Goal: Task Accomplishment & Management: Manage account settings

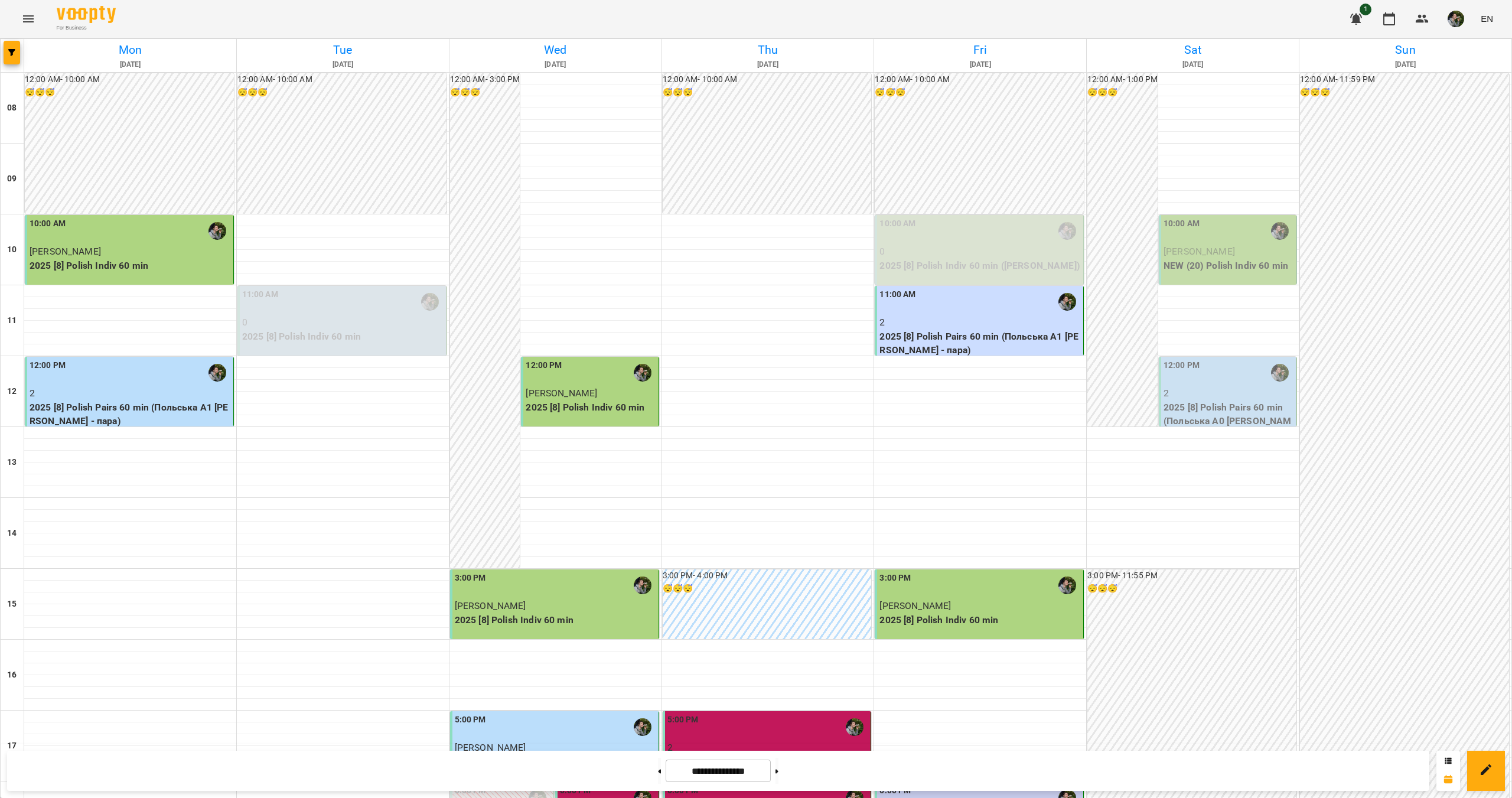
click at [1179, 245] on p "[PERSON_NAME]" at bounding box center [1229, 252] width 130 height 14
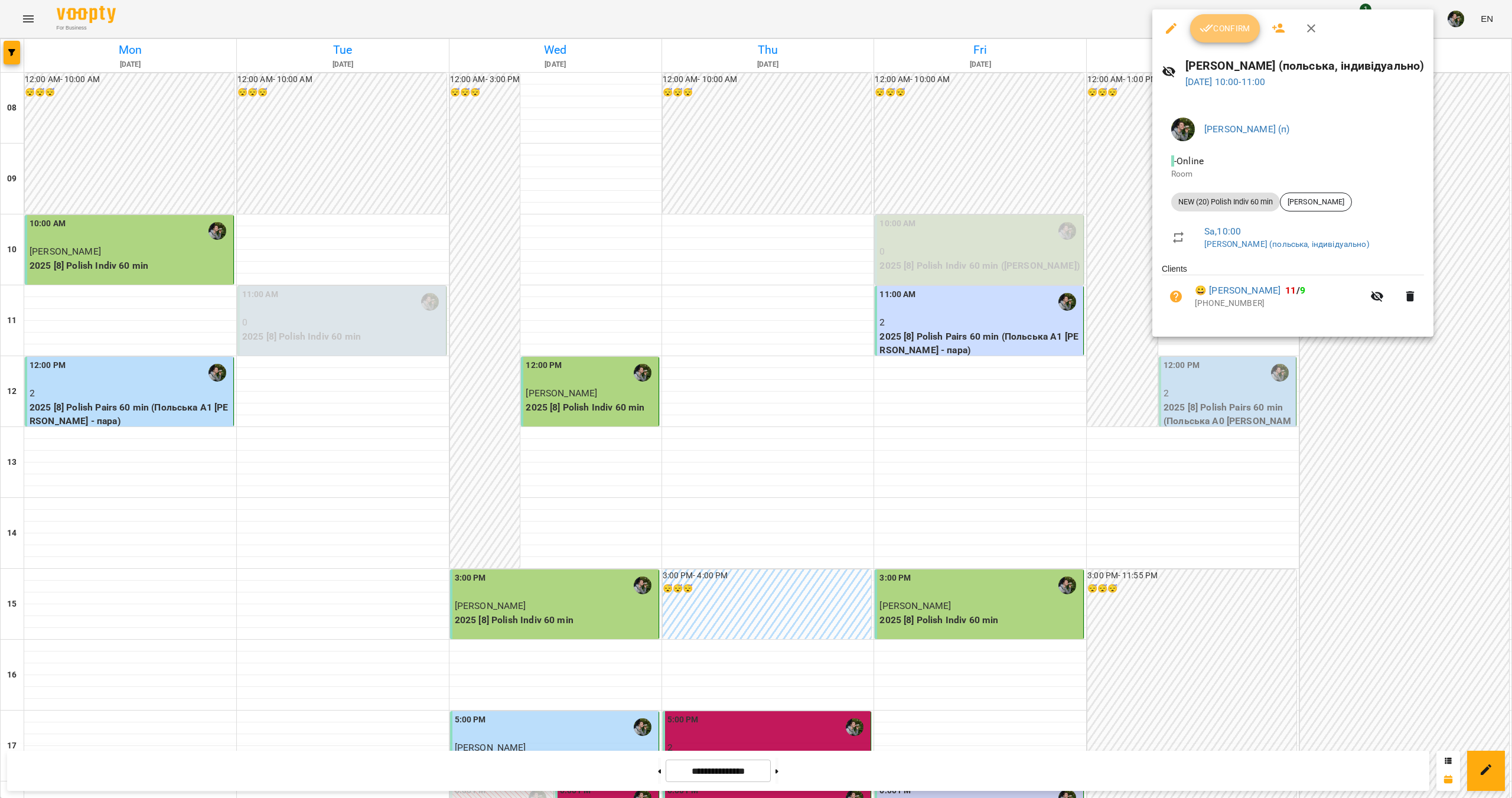
click at [1219, 27] on span "Confirm" at bounding box center [1225, 28] width 51 height 14
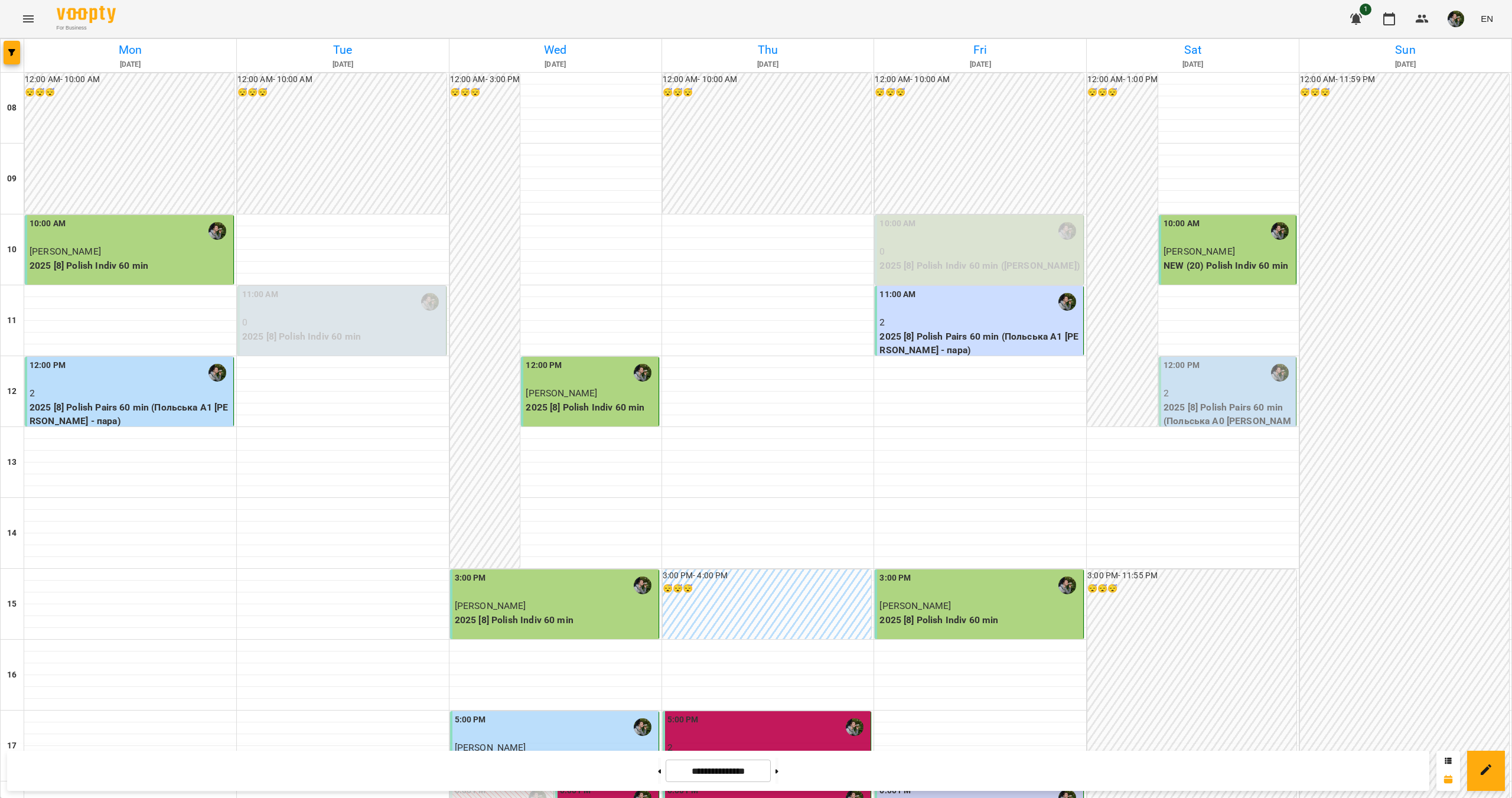
click at [1194, 360] on div "12:00 PM" at bounding box center [1229, 373] width 130 height 27
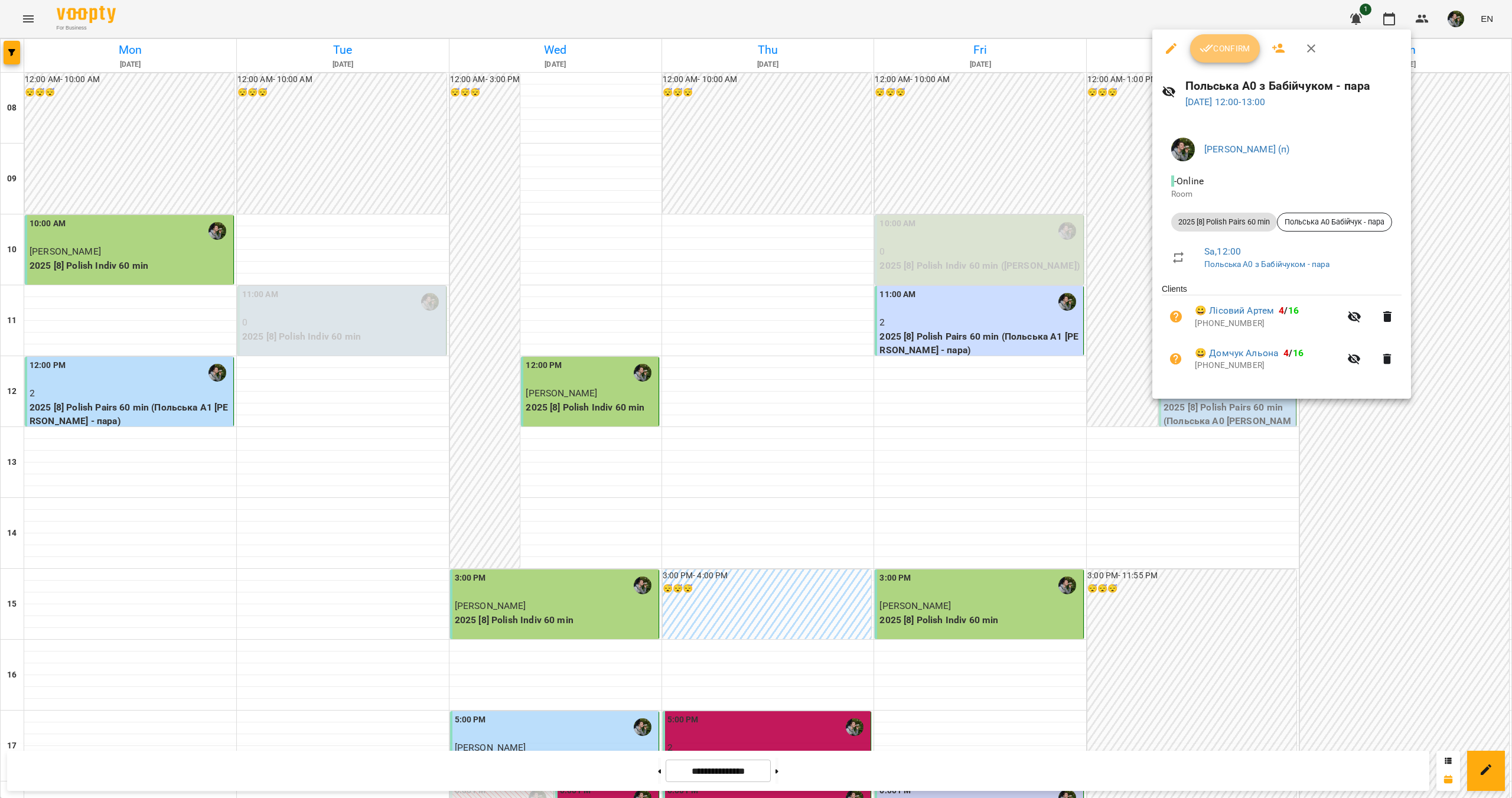
click at [1230, 35] on button "Confirm" at bounding box center [1225, 48] width 69 height 28
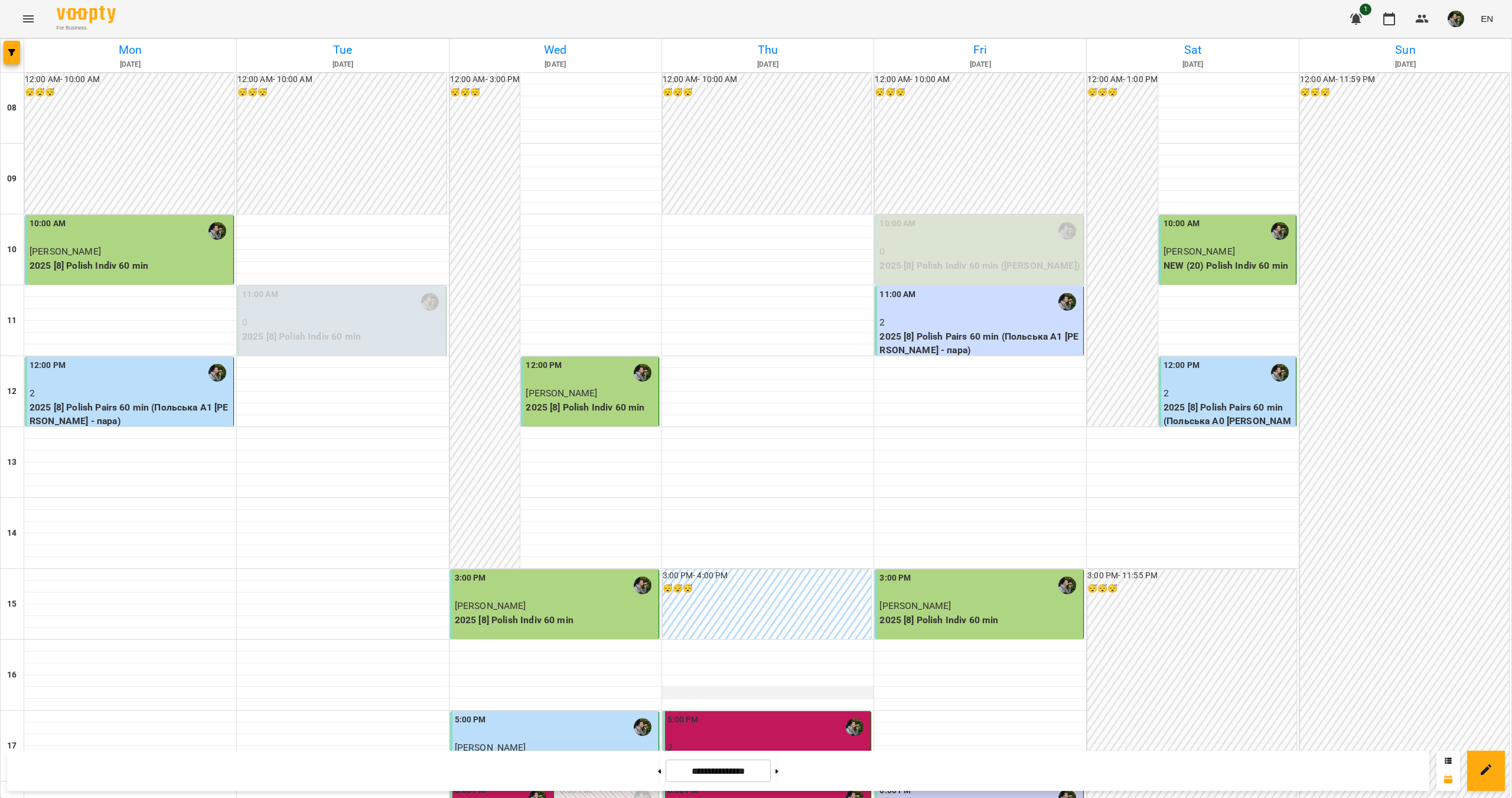
scroll to position [295, 0]
click at [779, 763] on button at bounding box center [777, 771] width 3 height 26
type input "**********"
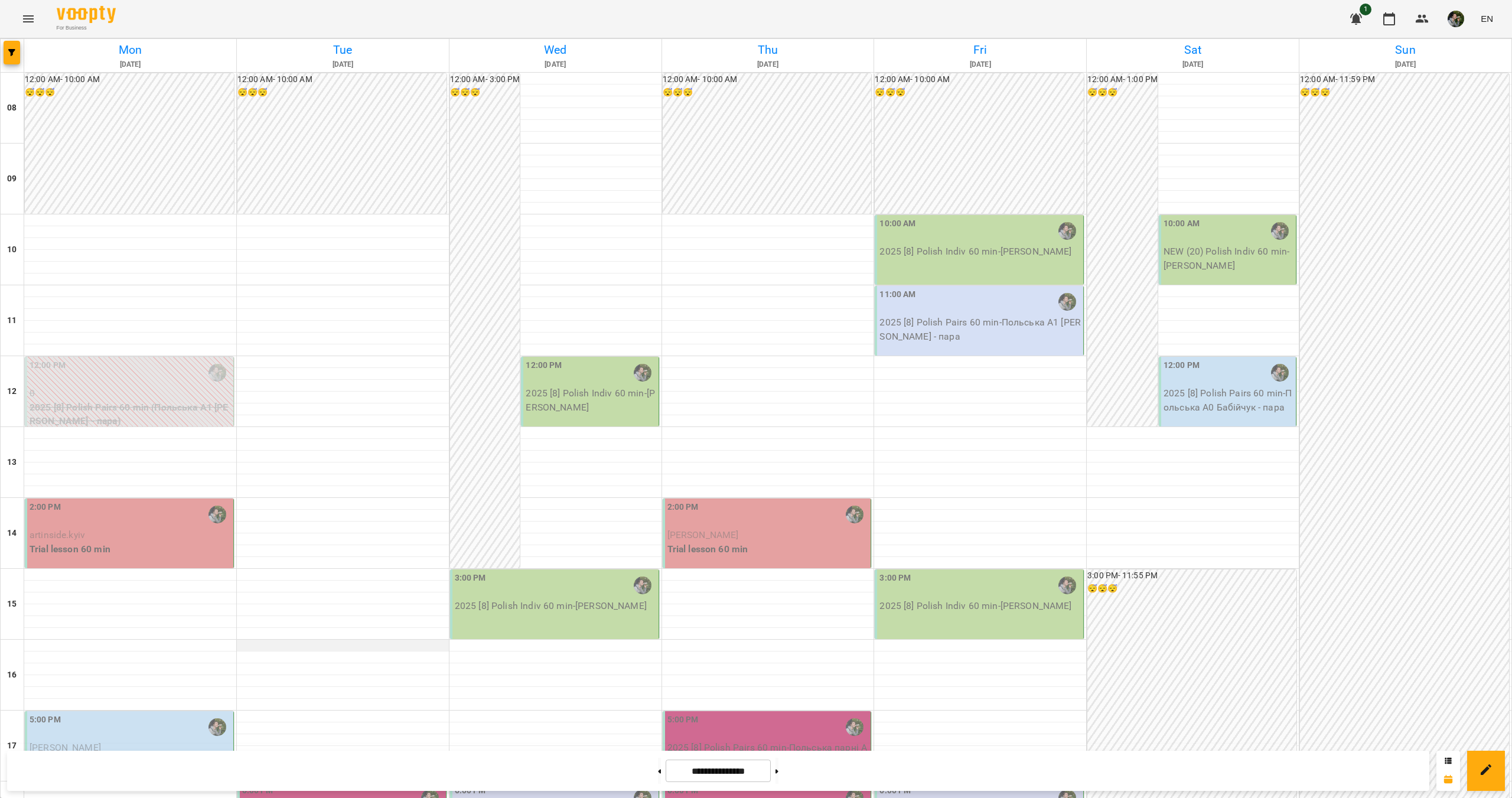
scroll to position [59, 0]
click at [158, 501] on div "2:00 PM" at bounding box center [130, 514] width 201 height 27
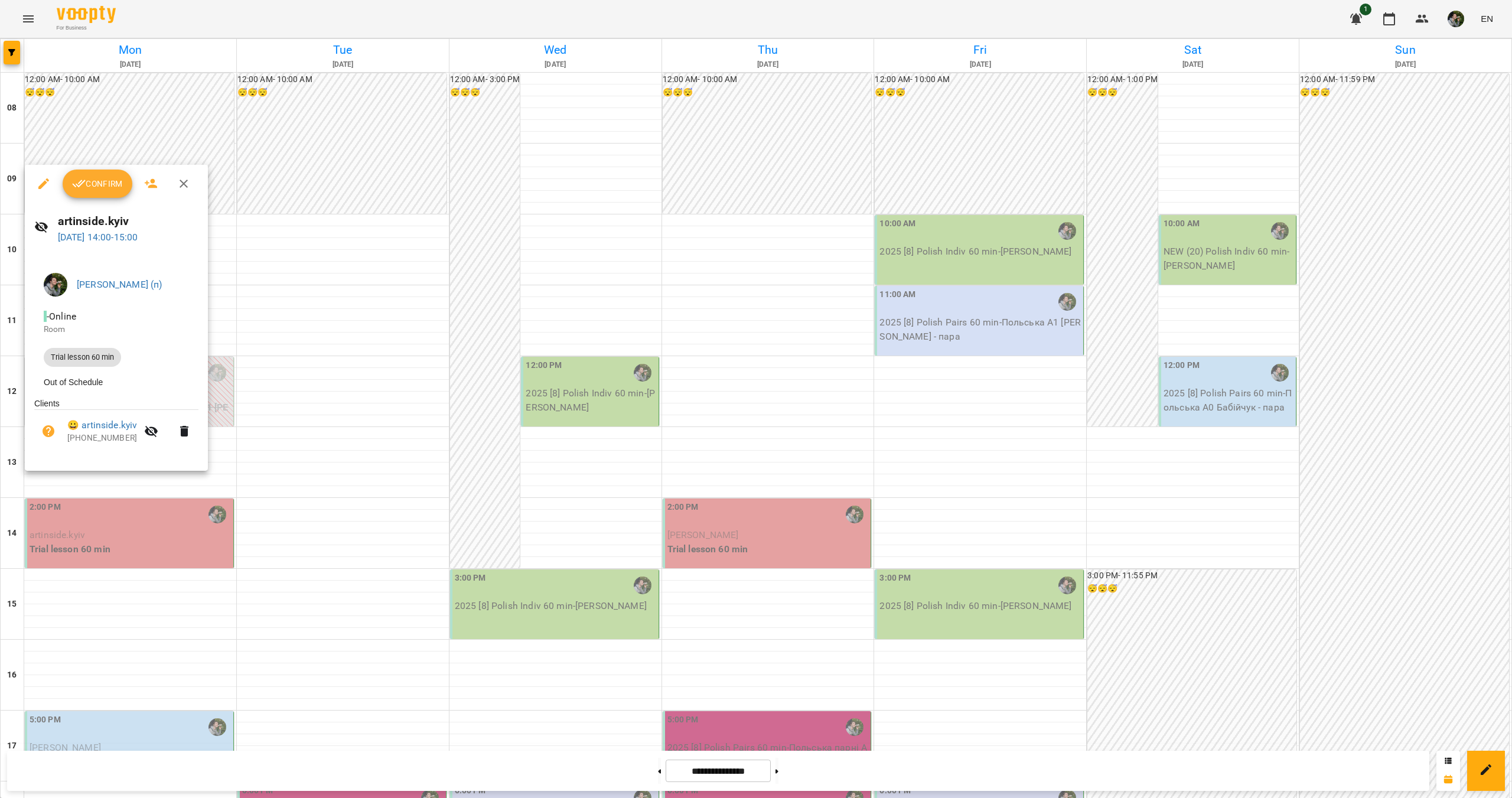
click at [232, 552] on div at bounding box center [756, 399] width 1512 height 798
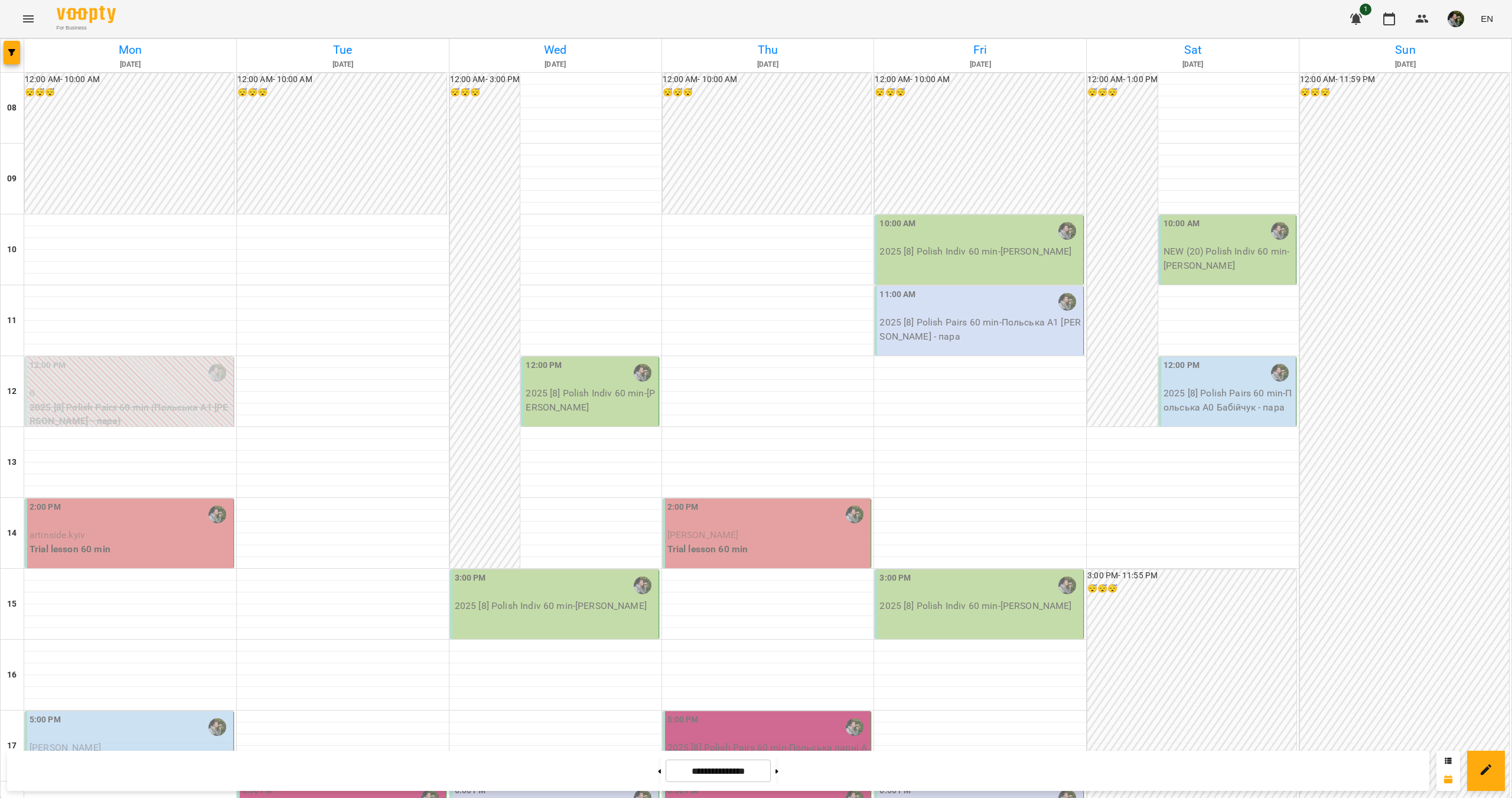
scroll to position [355, 0]
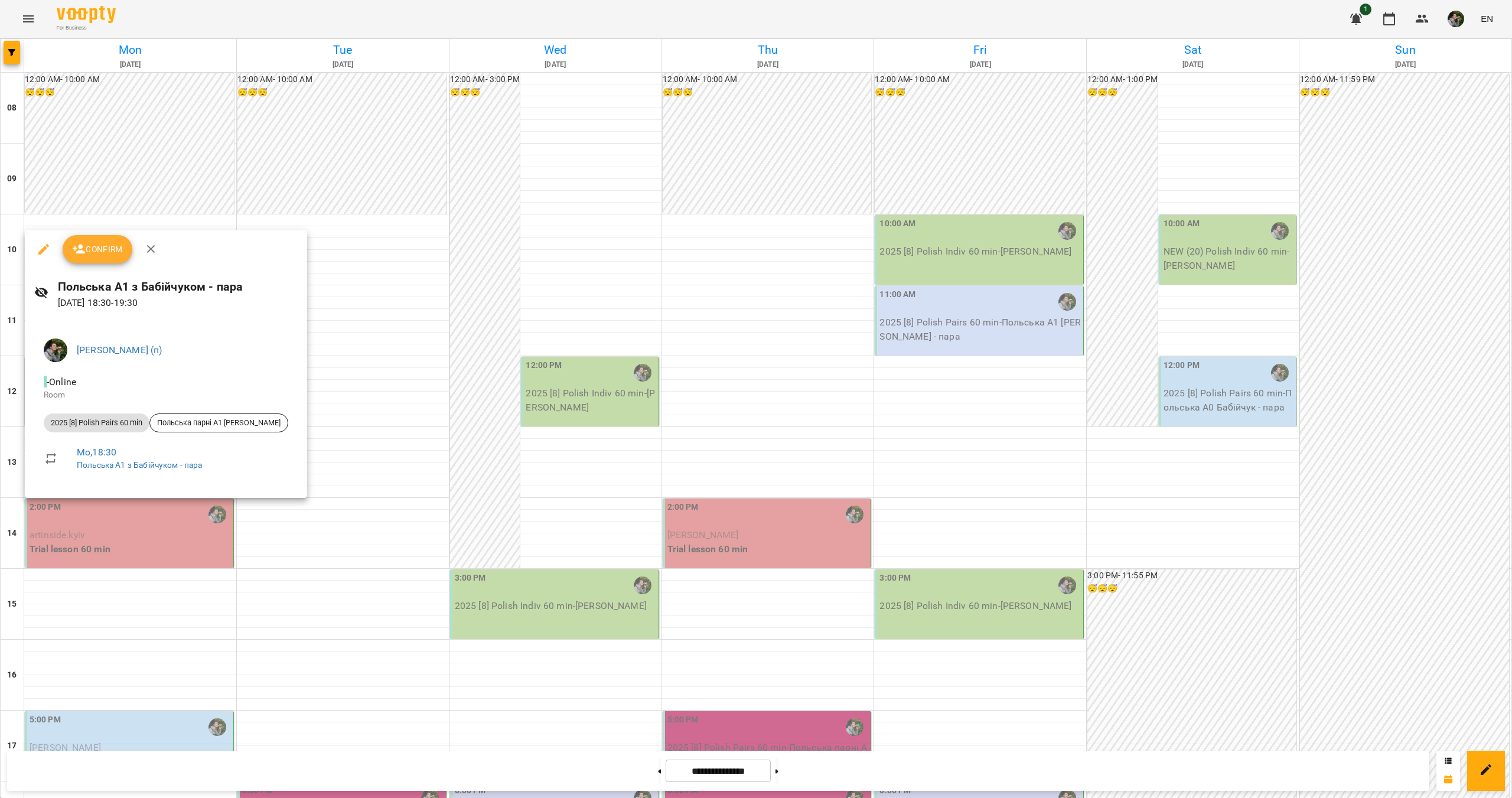
click at [174, 563] on div at bounding box center [756, 399] width 1512 height 798
